Goal: Information Seeking & Learning: Learn about a topic

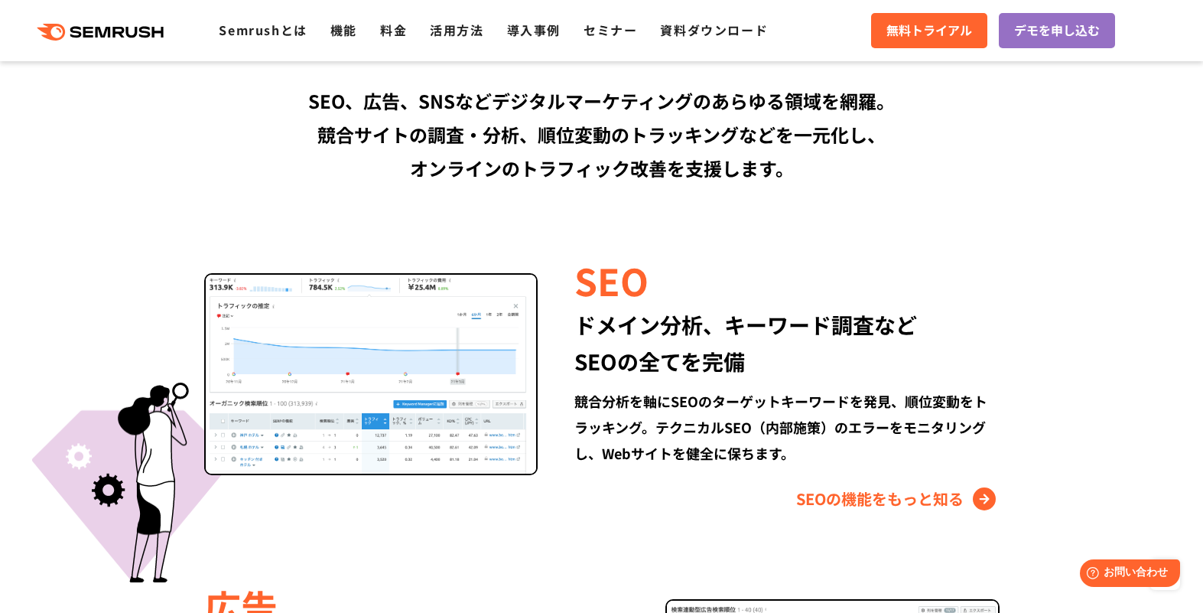
scroll to position [1377, 0]
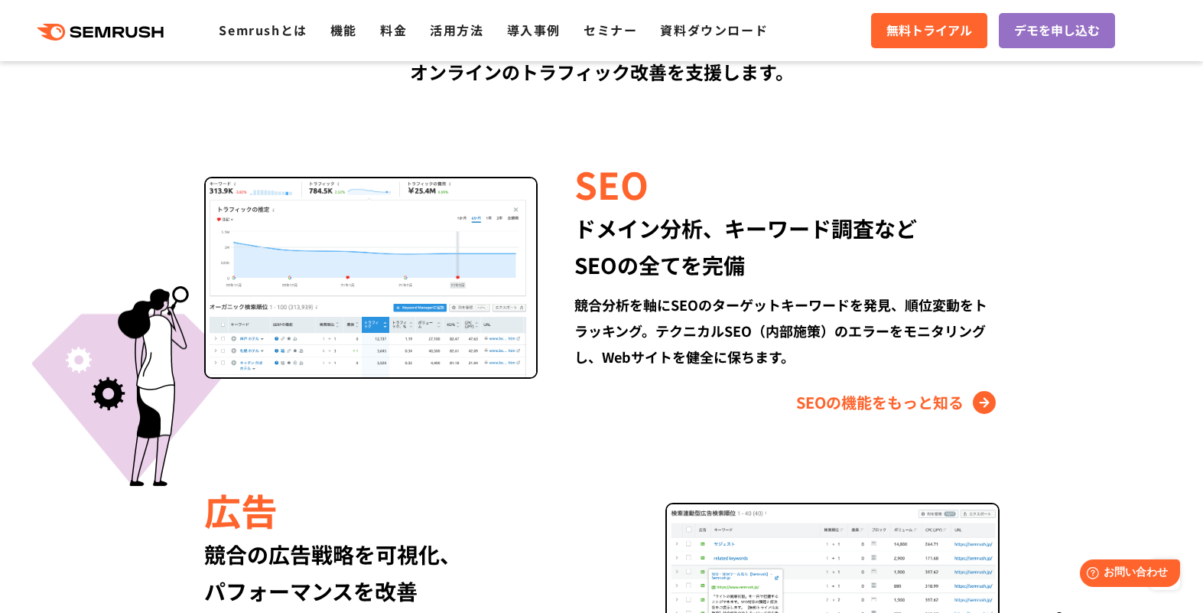
click at [1075, 309] on section "Semrushでできること SEO、広告、SNSなどデジタルマーケティングのあらゆる領域を網羅。 競合サイトの調査・分析、順位変動のトラッキングなどを一元化し…" at bounding box center [601, 568] width 1203 height 1528
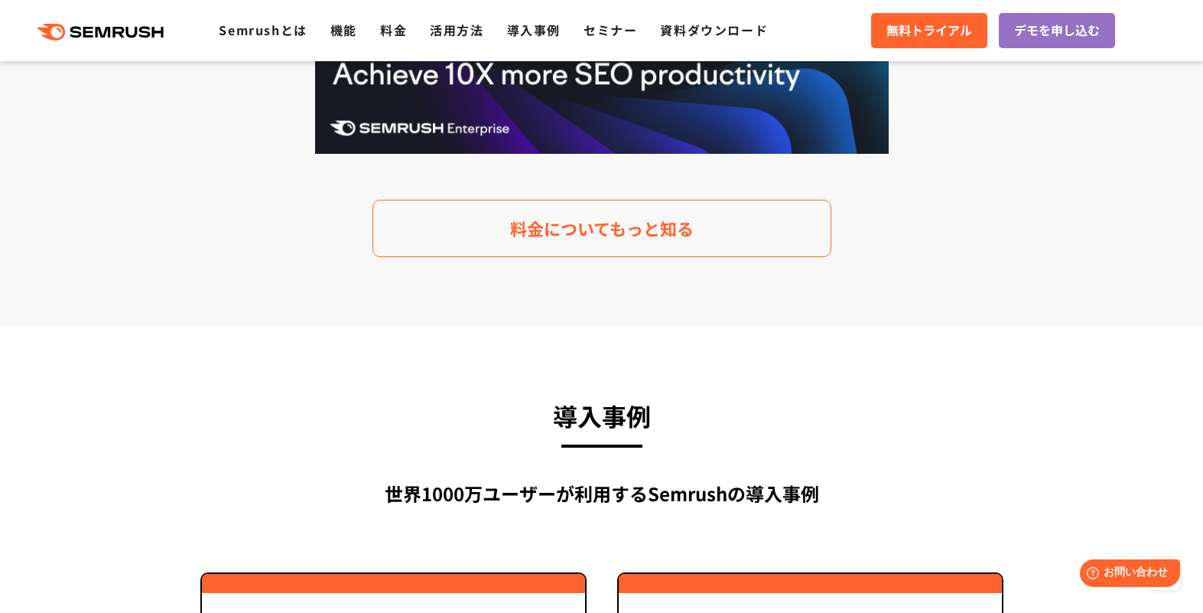
scroll to position [3290, 0]
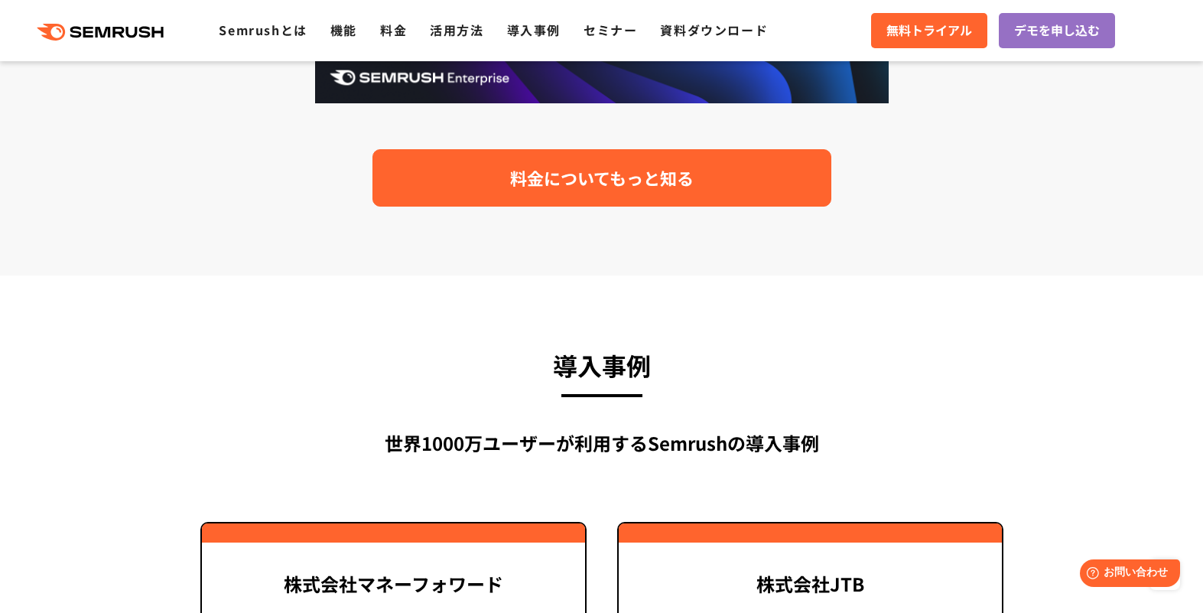
drag, startPoint x: 588, startPoint y: 183, endPoint x: 641, endPoint y: 181, distance: 53.6
click at [588, 183] on span "料金についてもっと知る" at bounding box center [602, 177] width 184 height 27
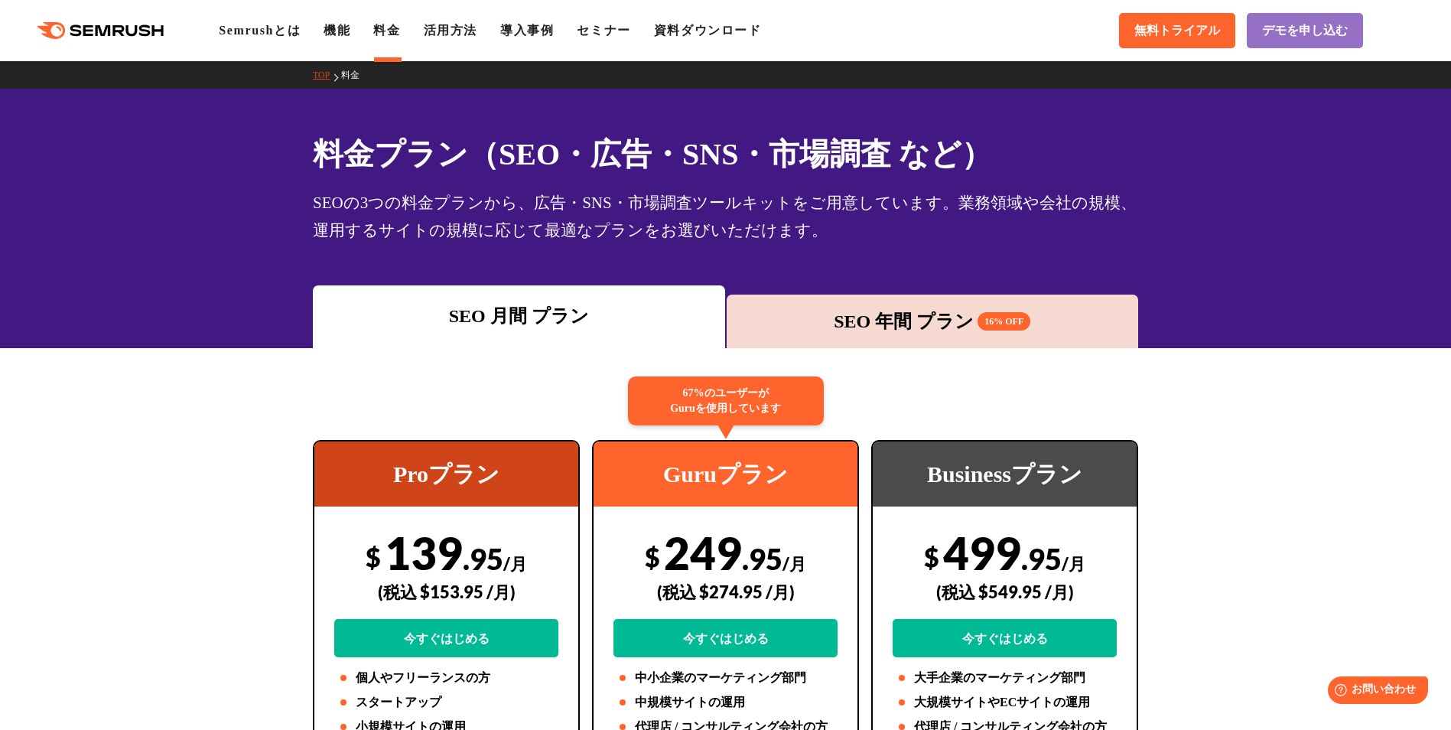
click at [915, 326] on div "SEO 年間 プラン 16% OFF" at bounding box center [932, 322] width 397 height 28
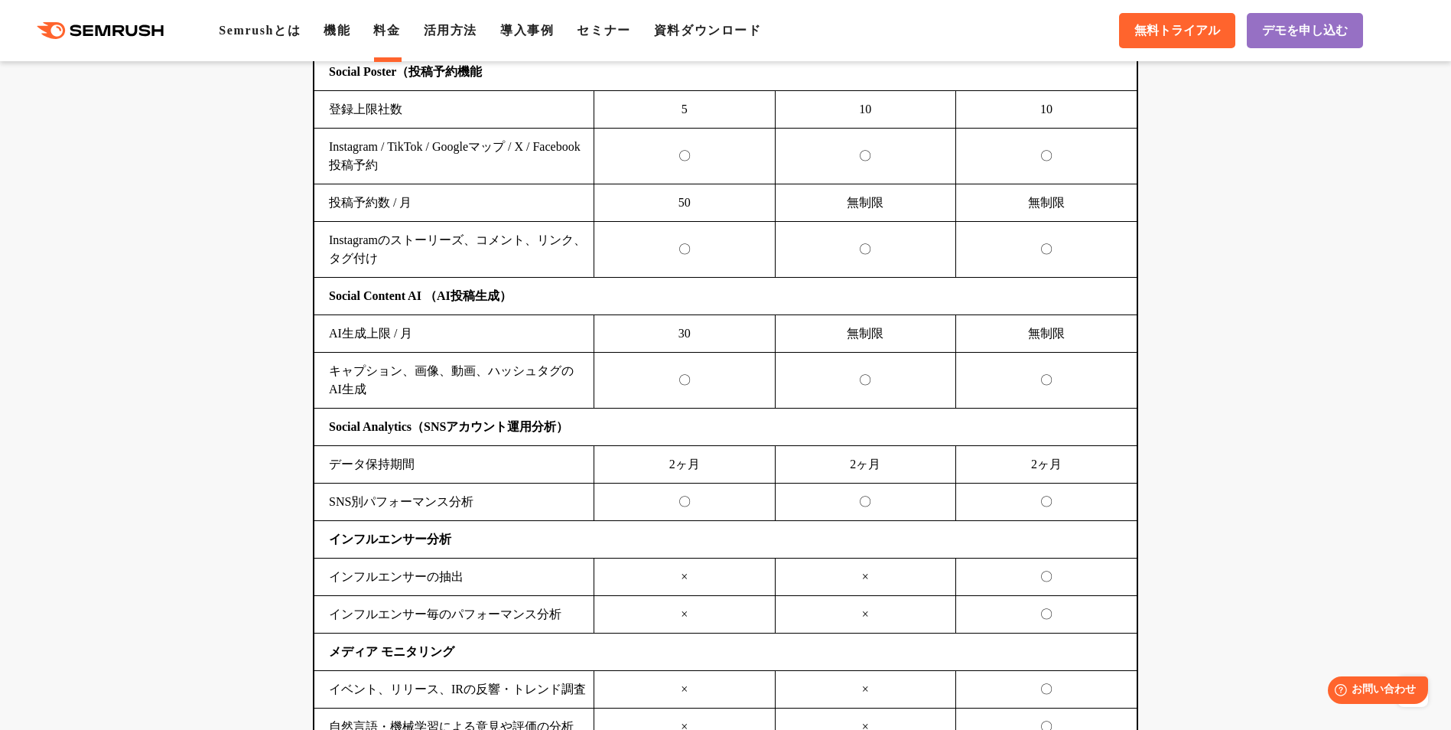
scroll to position [3519, 0]
